Goal: Check status: Check status

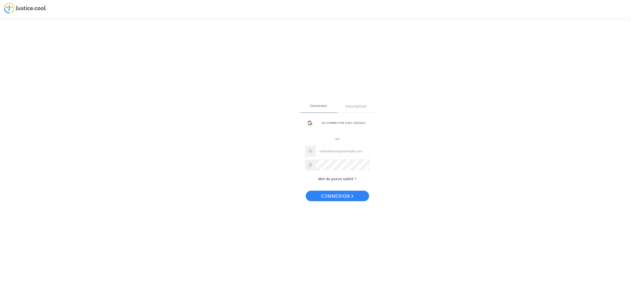
type input "hasan.ozenc@sunexpress.com"
click at [332, 197] on span "Connexion" at bounding box center [337, 195] width 32 height 11
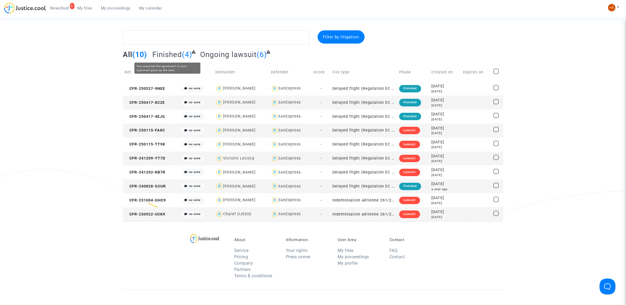
click at [177, 54] on span "Finished" at bounding box center [167, 54] width 30 height 9
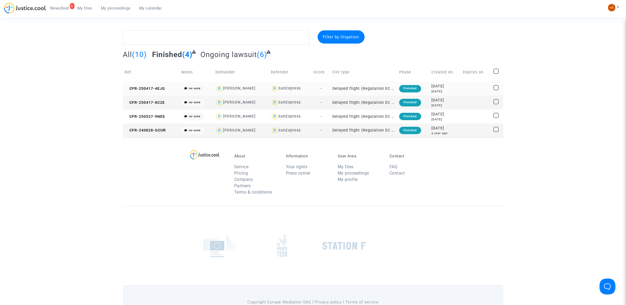
click at [365, 86] on td "Delayed flight (Regulation EC 261/2004)" at bounding box center [363, 89] width 67 height 14
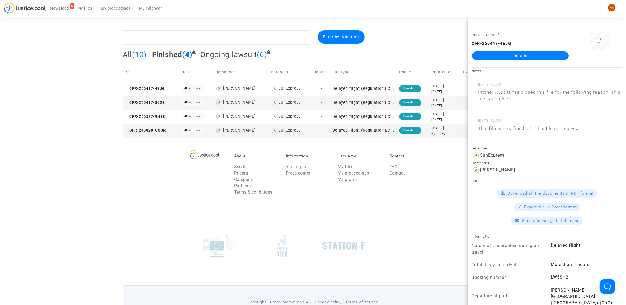
click at [406, 34] on div at bounding box center [442, 37] width 129 height 14
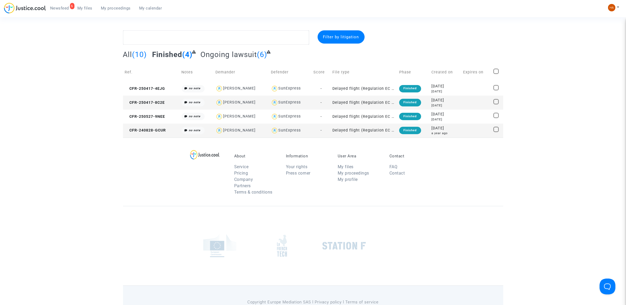
click at [372, 102] on td "Delayed flight (Regulation EC 261/2004)" at bounding box center [363, 103] width 67 height 14
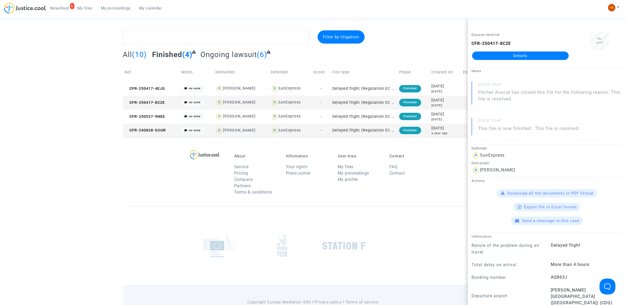
click at [417, 26] on section "Filter by litigation All (10) Finished (4) Ongoing lawsuit (6) Ref. Notes Deman…" at bounding box center [313, 166] width 626 height 333
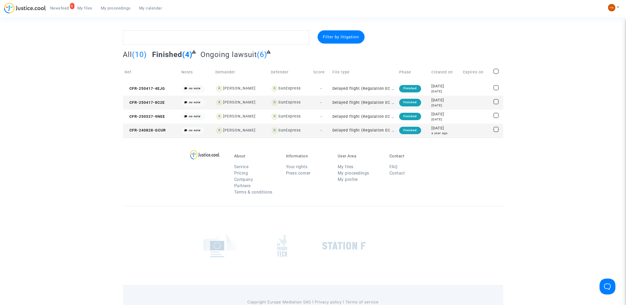
click at [54, 7] on span "Newsfeed" at bounding box center [59, 8] width 19 height 5
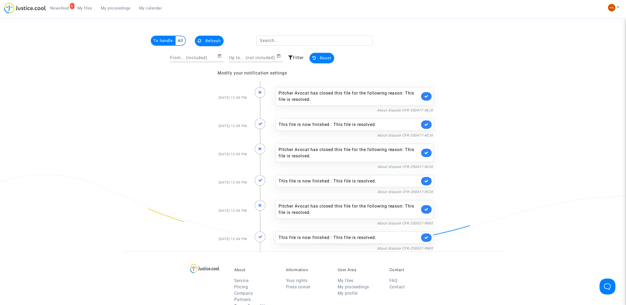
click at [425, 96] on icon at bounding box center [426, 96] width 4 height 4
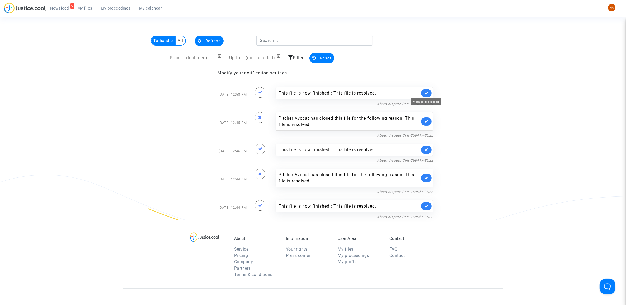
click at [424, 92] on icon at bounding box center [426, 93] width 4 height 4
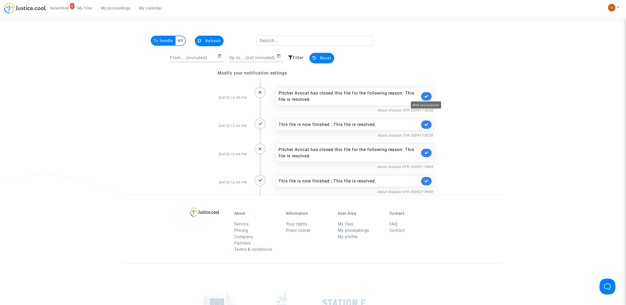
click at [424, 96] on icon at bounding box center [426, 96] width 4 height 4
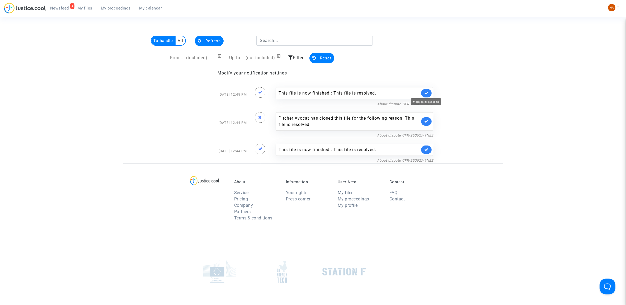
click at [427, 92] on icon at bounding box center [426, 93] width 4 height 4
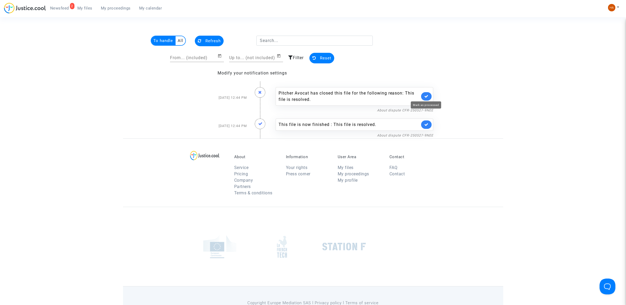
click at [430, 95] on link at bounding box center [426, 96] width 11 height 8
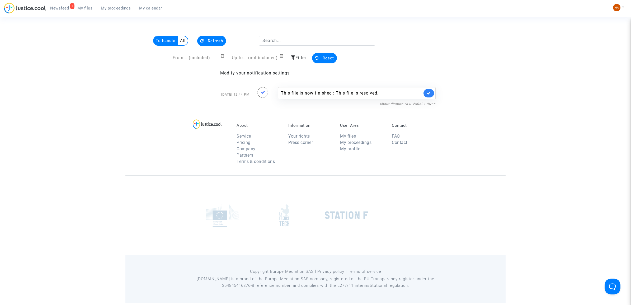
click at [430, 95] on link at bounding box center [428, 93] width 11 height 8
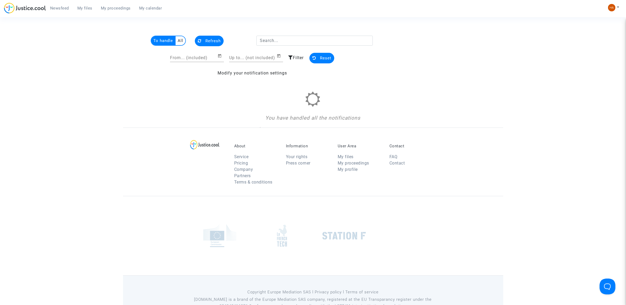
click at [62, 5] on link "Newsfeed" at bounding box center [59, 8] width 27 height 8
click at [91, 6] on span "My files" at bounding box center [84, 8] width 15 height 5
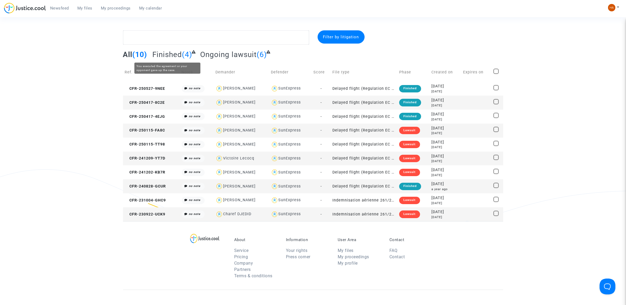
click at [177, 52] on span "Finished" at bounding box center [167, 54] width 30 height 9
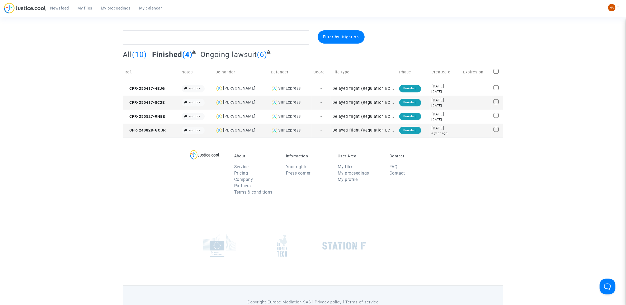
click at [131, 55] on span "All" at bounding box center [127, 54] width 9 height 9
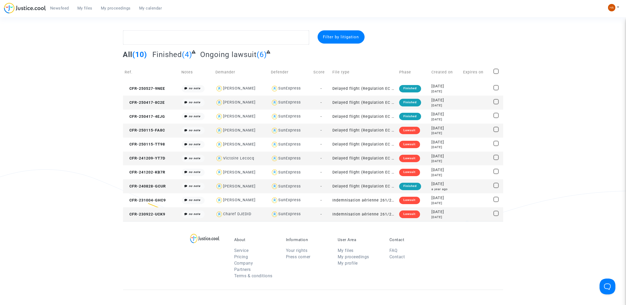
click at [234, 213] on div "Charef DJEDID" at bounding box center [237, 214] width 28 height 4
type textarea "@"Charef DJEDID" @"Pitcher Avocat""
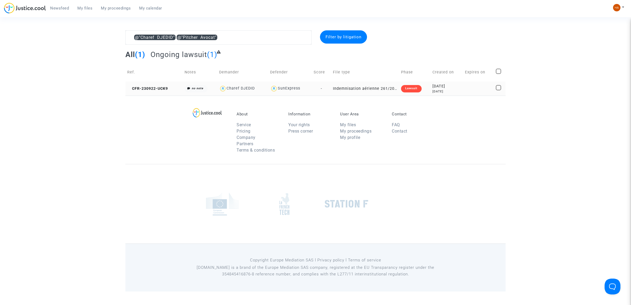
click at [365, 89] on td "Indemnisation aérienne 261/2004" at bounding box center [365, 89] width 68 height 14
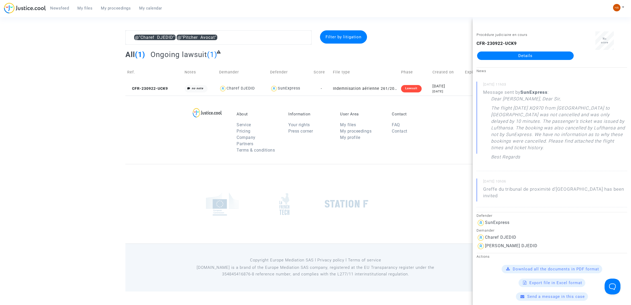
click at [432, 52] on div "All (1) Ongoing lawsuit (1)" at bounding box center [315, 56] width 380 height 13
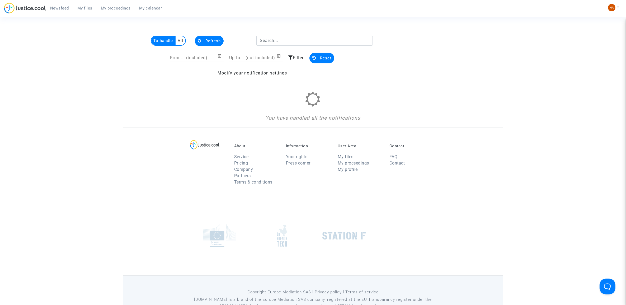
click at [82, 4] on link "My files" at bounding box center [84, 8] width 23 height 8
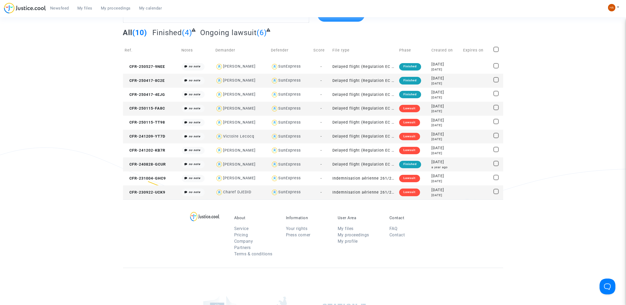
scroll to position [13, 0]
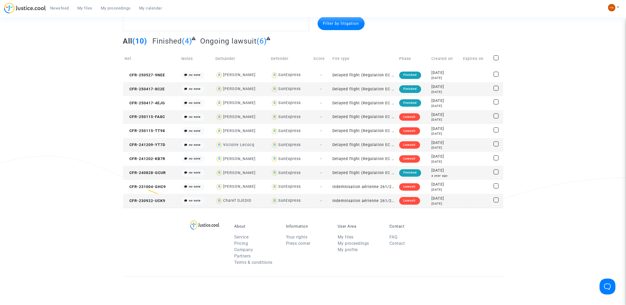
click at [348, 116] on td "Delayed flight (Regulation EC 261/2004)" at bounding box center [363, 117] width 67 height 14
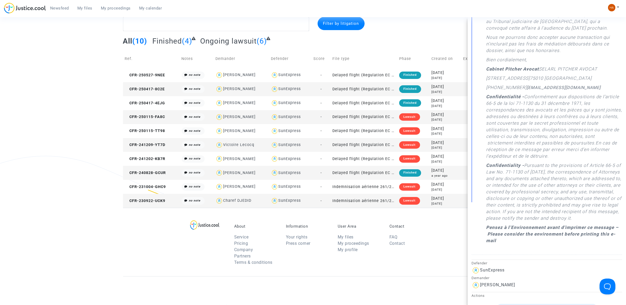
scroll to position [0, 0]
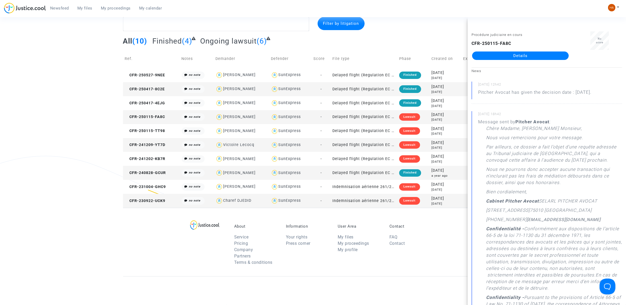
click at [414, 20] on div at bounding box center [442, 24] width 129 height 14
